Goal: Understand process/instructions: Learn how to perform a task or action

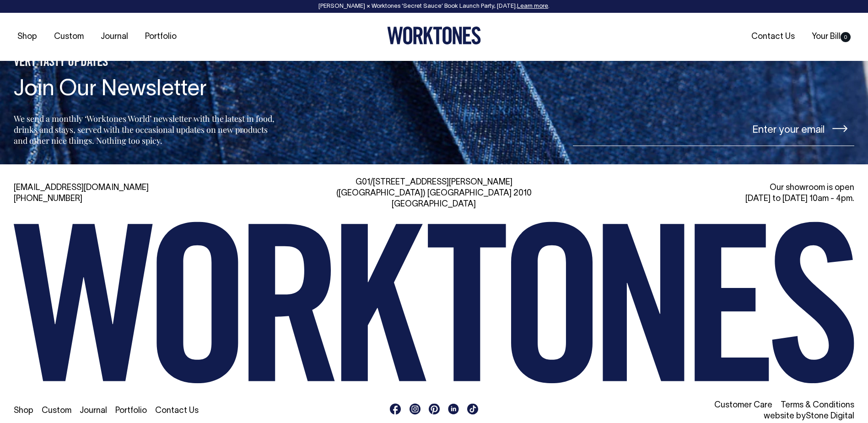
scroll to position [2201, 0]
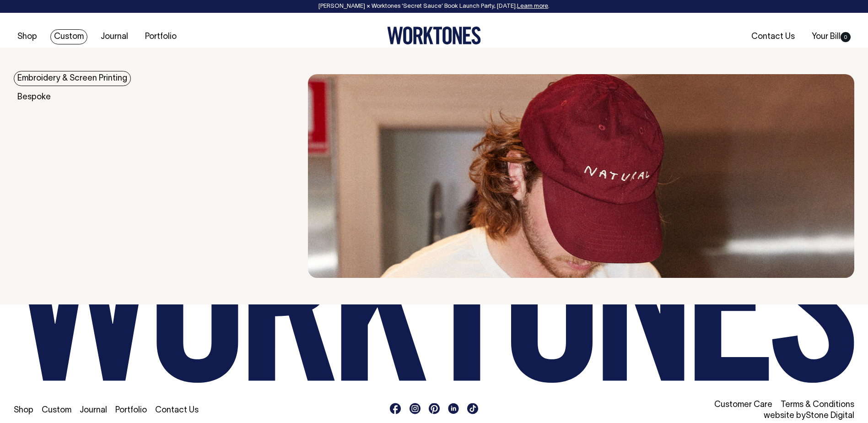
click at [76, 33] on link "Custom" at bounding box center [68, 36] width 37 height 15
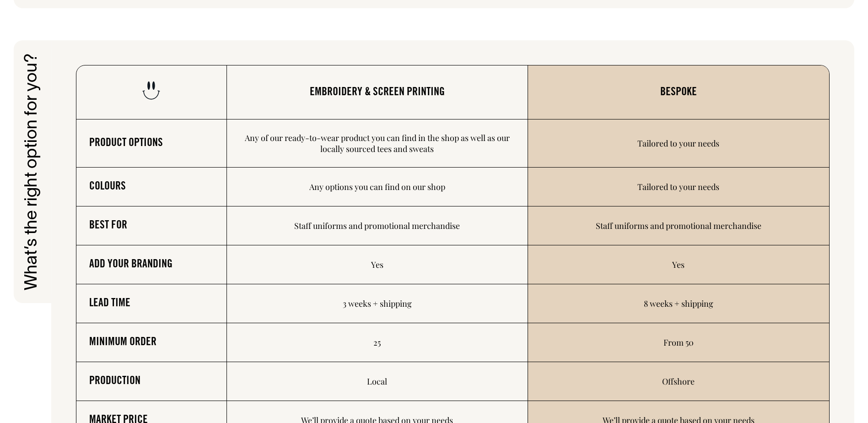
scroll to position [1464, 0]
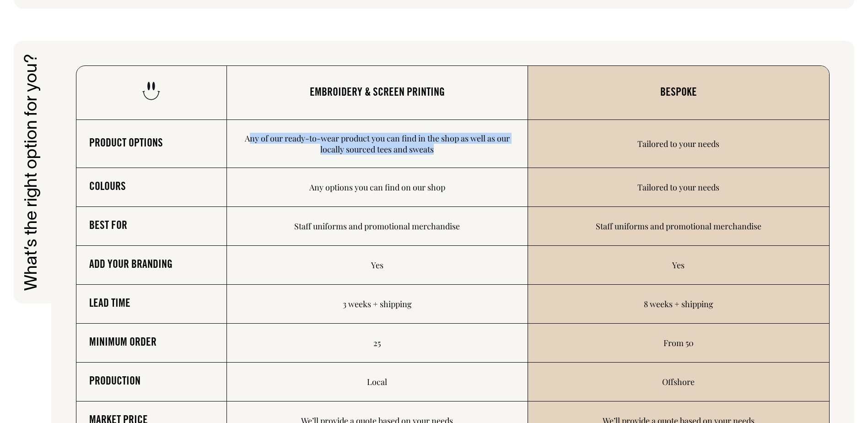
drag, startPoint x: 250, startPoint y: 136, endPoint x: 450, endPoint y: 150, distance: 200.4
click at [450, 150] on td "Any of our ready-to-wear product you can find in the shop as well as our locall…" at bounding box center [377, 144] width 301 height 48
drag, startPoint x: 450, startPoint y: 150, endPoint x: 463, endPoint y: 158, distance: 15.2
click at [463, 158] on td "Any of our ready-to-wear product you can find in the shop as well as our locall…" at bounding box center [377, 144] width 301 height 48
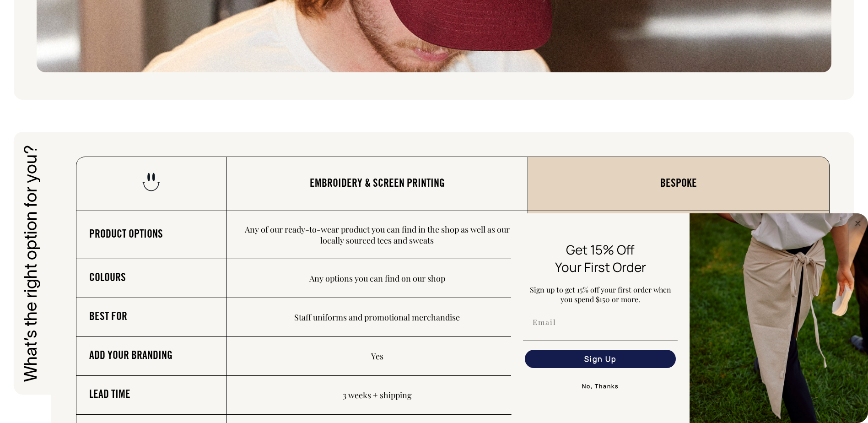
scroll to position [1373, 0]
